Goal: Book appointment/travel/reservation

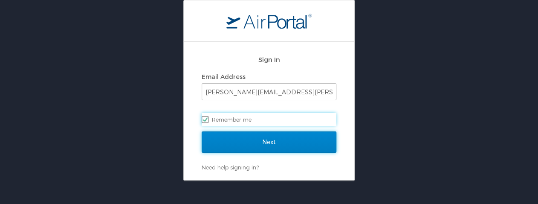
click at [251, 139] on input "Next" at bounding box center [269, 141] width 135 height 21
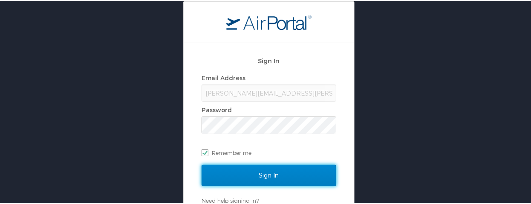
click at [273, 178] on input "Sign In" at bounding box center [269, 173] width 135 height 21
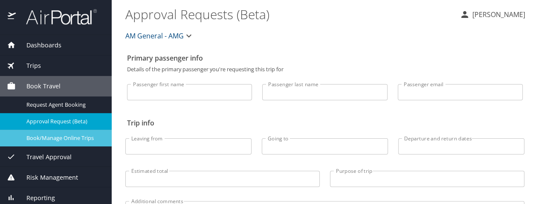
click at [49, 136] on span "Book/Manage Online Trips" at bounding box center [63, 138] width 75 height 8
